Goal: Task Accomplishment & Management: Use online tool/utility

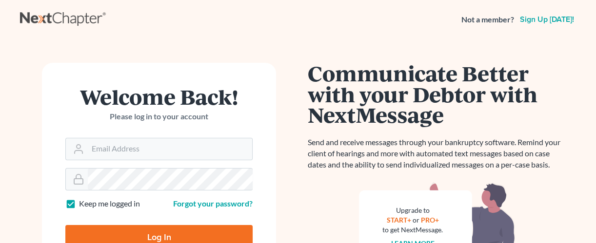
click at [118, 225] on input "Log In" at bounding box center [158, 237] width 187 height 24
type input "Thinking..."
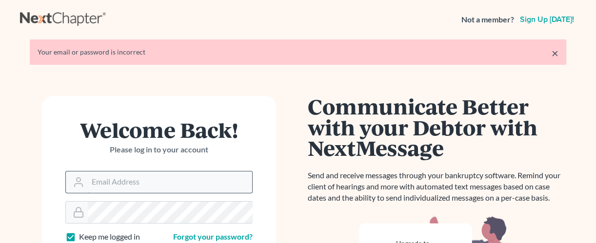
click at [126, 181] on input "Email Address" at bounding box center [170, 182] width 164 height 21
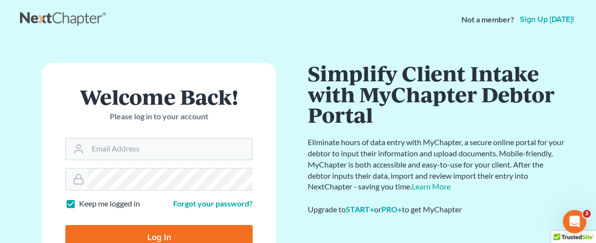
type input "[EMAIL_ADDRESS][DOMAIN_NAME]"
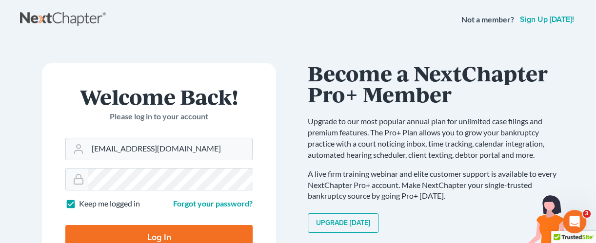
click at [202, 236] on input "Log In" at bounding box center [158, 237] width 187 height 24
type input "Thinking..."
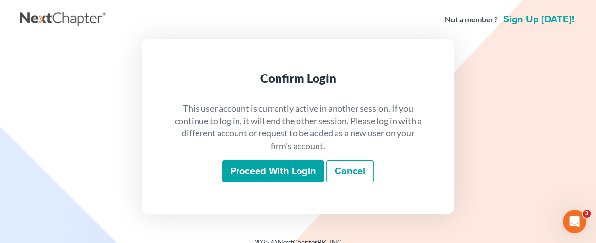
click at [291, 171] on input "Proceed with login" at bounding box center [273, 172] width 101 height 22
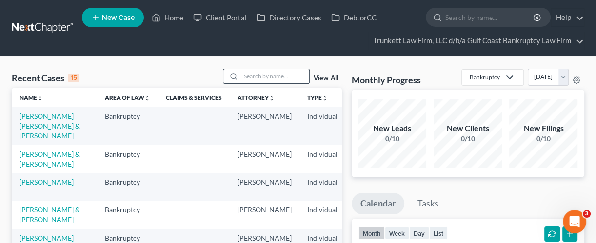
click at [260, 74] on input "search" at bounding box center [275, 76] width 68 height 14
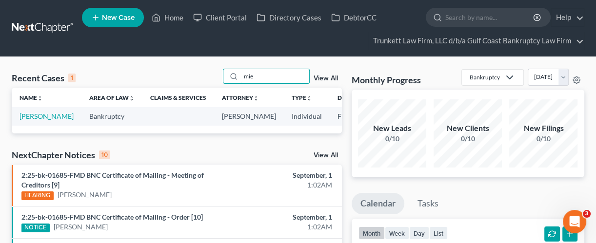
type input "mie"
click at [29, 121] on td "[PERSON_NAME]" at bounding box center [47, 116] width 70 height 18
click at [32, 115] on link "[PERSON_NAME]" at bounding box center [47, 116] width 54 height 8
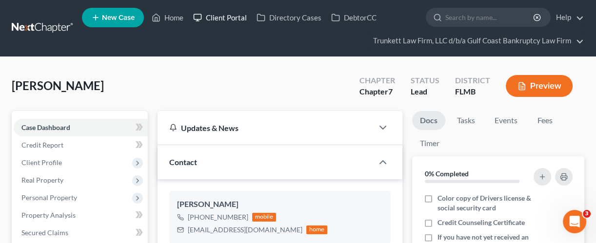
click at [232, 16] on link "Client Portal" at bounding box center [219, 18] width 63 height 18
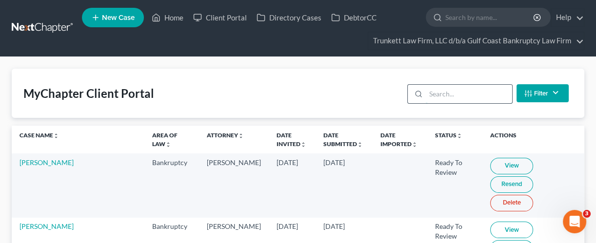
click at [429, 95] on input "search" at bounding box center [469, 94] width 86 height 19
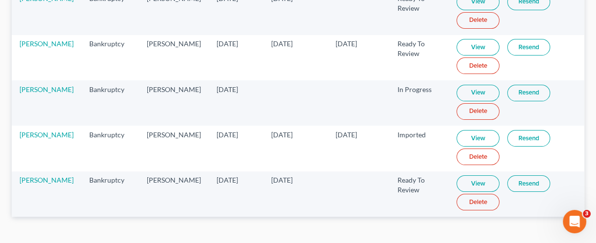
scroll to position [179, 0]
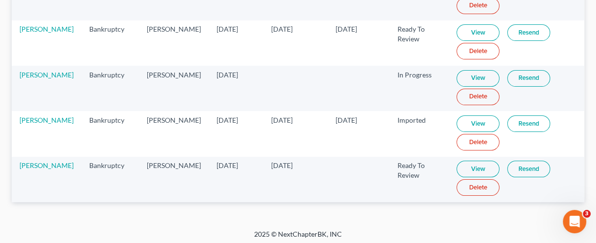
type input "[PERSON_NAME]"
click at [460, 169] on link "View" at bounding box center [478, 169] width 43 height 17
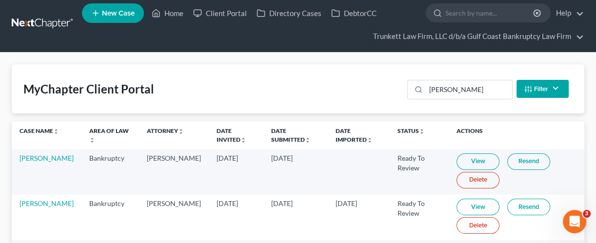
scroll to position [0, 0]
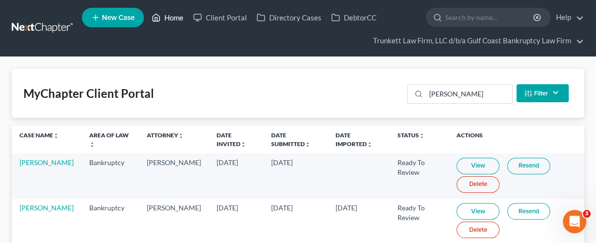
click at [167, 13] on link "Home" at bounding box center [167, 18] width 41 height 18
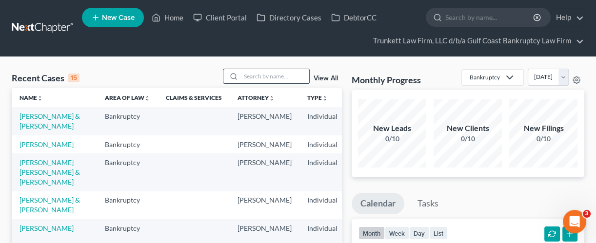
click at [260, 77] on input "search" at bounding box center [275, 76] width 68 height 14
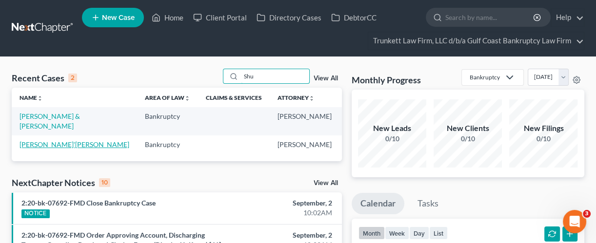
type input "Shu"
click at [43, 149] on link "[PERSON_NAME]'[PERSON_NAME]" at bounding box center [75, 145] width 110 height 8
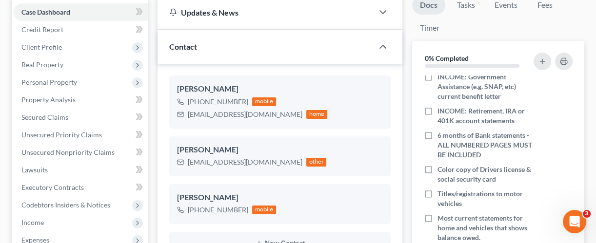
scroll to position [311, 0]
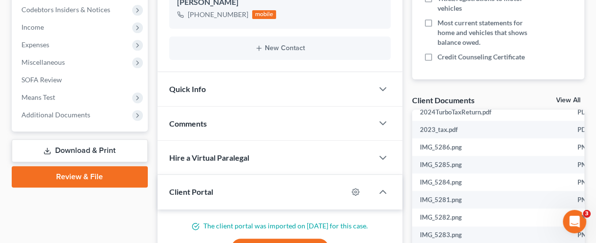
drag, startPoint x: 569, startPoint y: 98, endPoint x: 563, endPoint y: 92, distance: 8.3
click at [569, 97] on link "View All" at bounding box center [568, 100] width 24 height 7
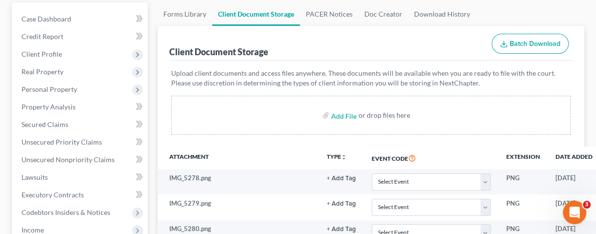
scroll to position [130, 0]
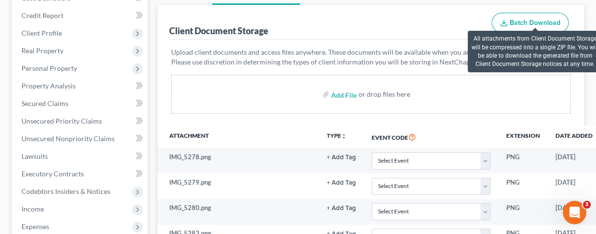
click at [531, 19] on span "Batch Download" at bounding box center [535, 23] width 51 height 8
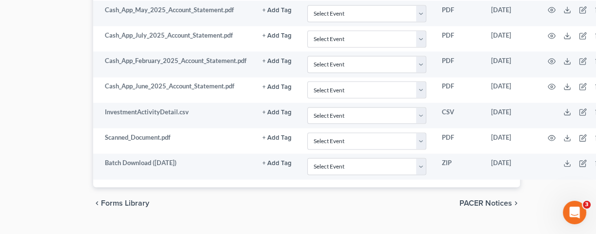
scroll to position [1654, 87]
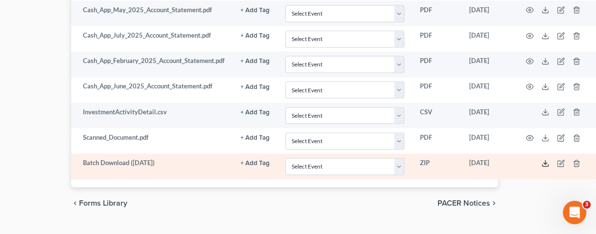
click at [546, 160] on icon at bounding box center [546, 164] width 8 height 8
